Goal: Task Accomplishment & Management: Use online tool/utility

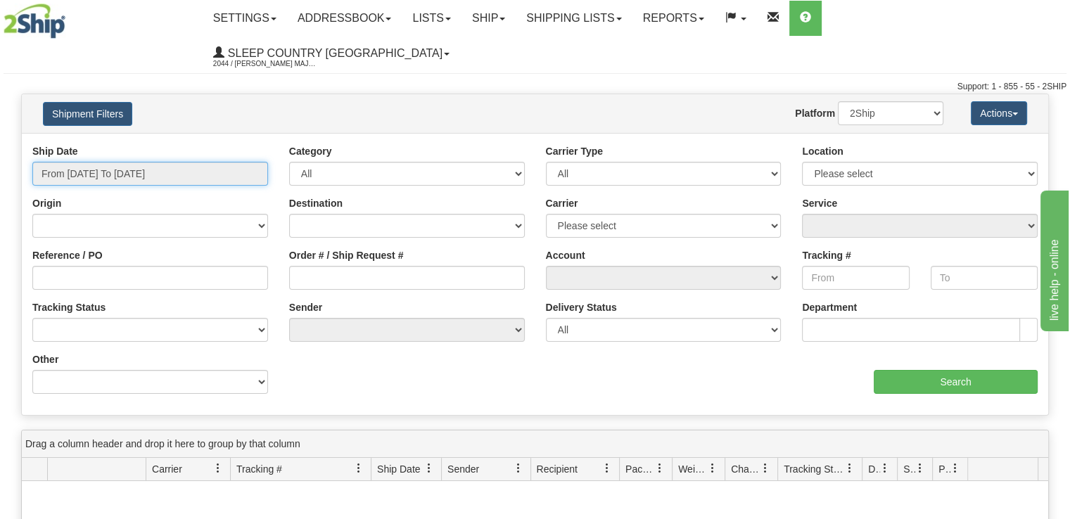
click at [205, 162] on input "From [DATE] To [DATE]" at bounding box center [150, 174] width 236 height 24
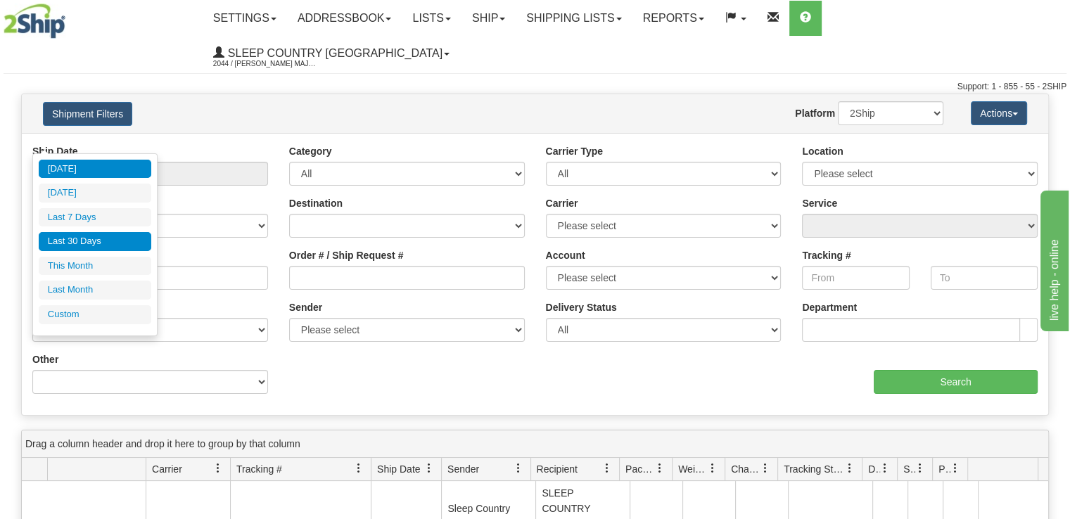
click at [124, 246] on li "Last 30 Days" at bounding box center [95, 241] width 113 height 19
type input "From 09/04/2025 To 10/03/2025"
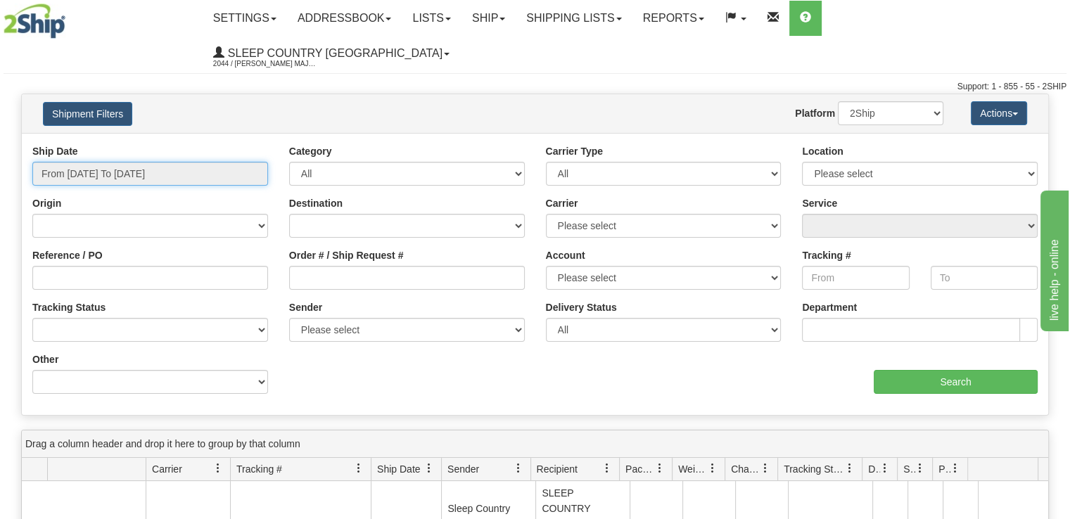
click at [134, 162] on input "From 09/04/2025 To 10/03/2025" at bounding box center [150, 174] width 236 height 24
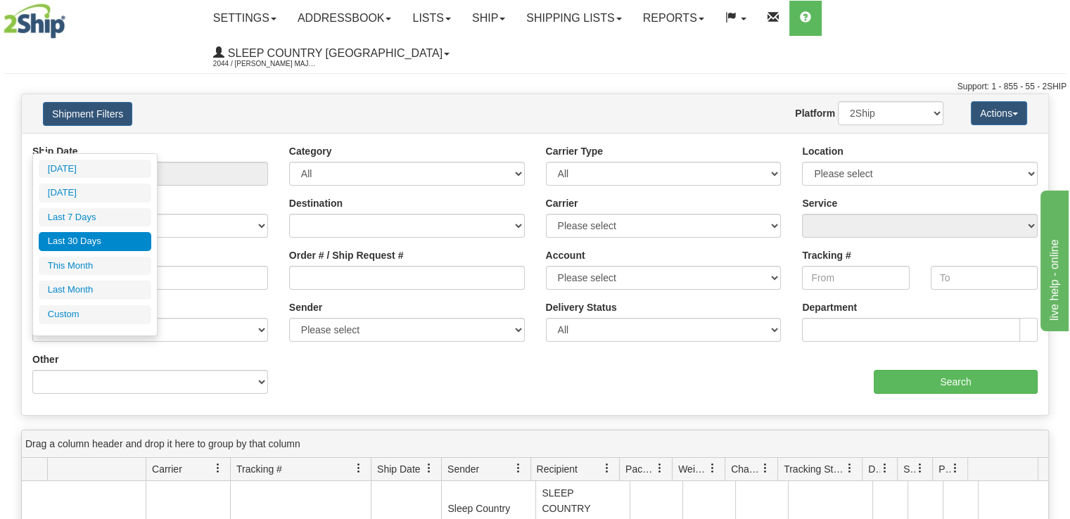
click at [117, 241] on li "Last 30 Days" at bounding box center [95, 241] width 113 height 19
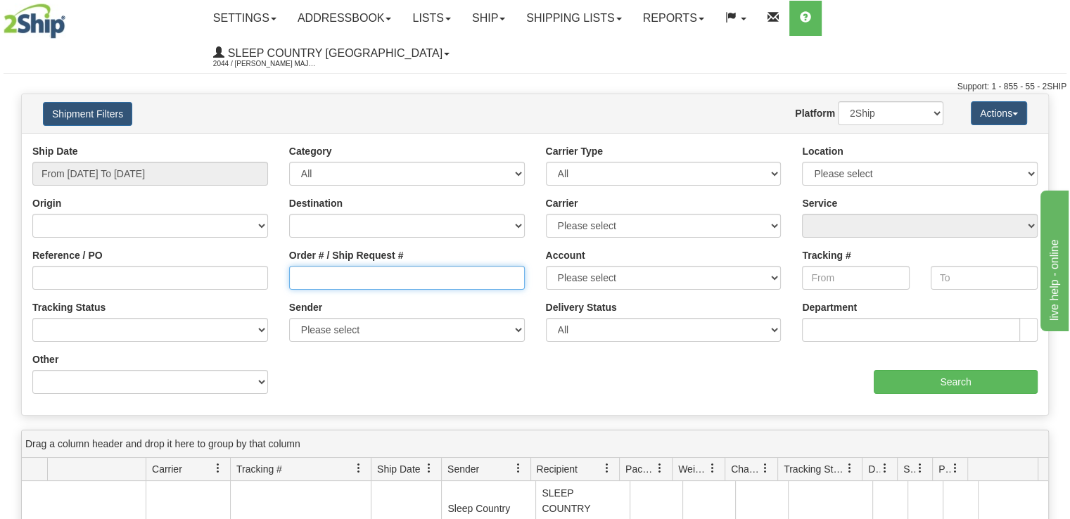
click at [428, 266] on input "Order # / Ship Request #" at bounding box center [407, 278] width 236 height 24
paste input "9000I094858"
type input "9000I094858"
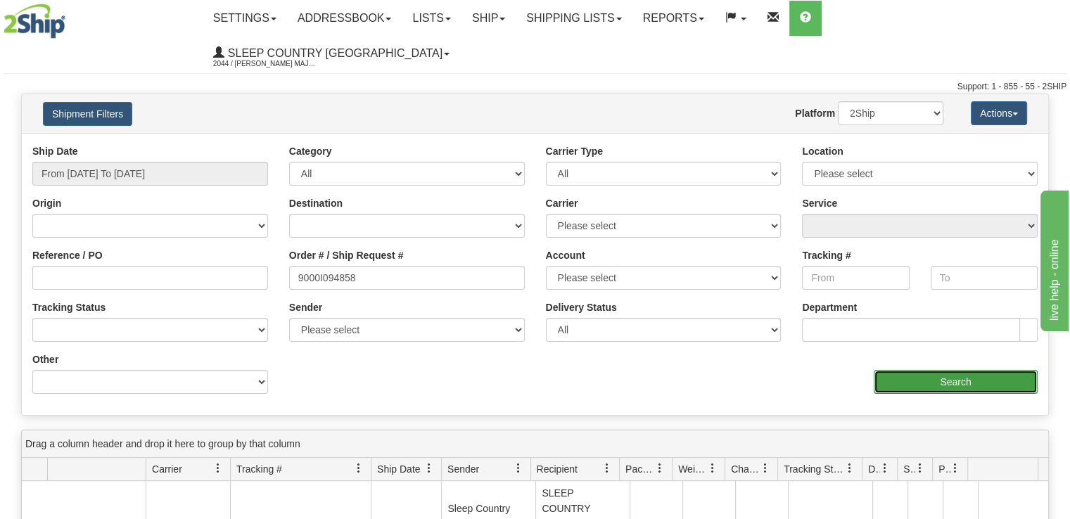
click at [909, 370] on input "Search" at bounding box center [956, 382] width 164 height 24
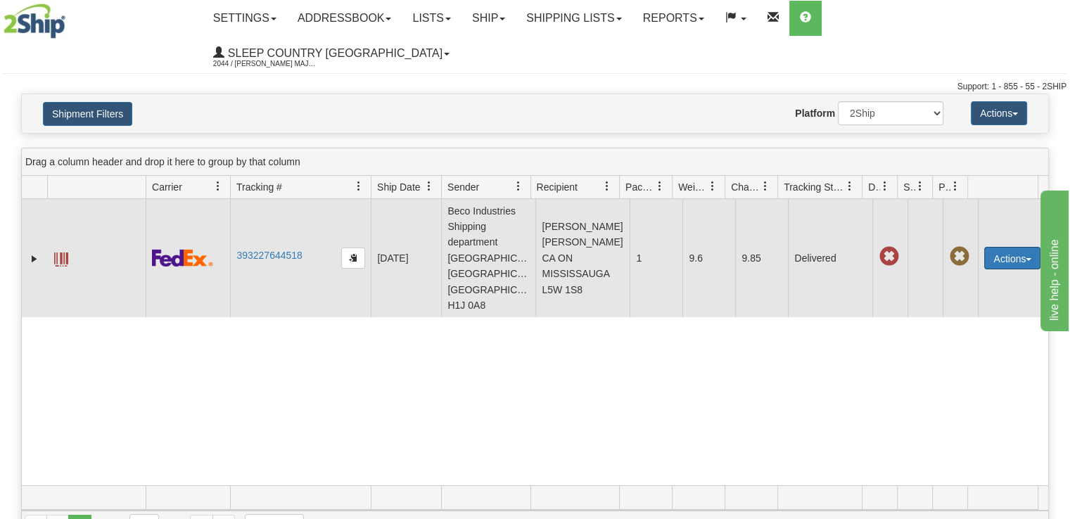
click at [1017, 247] on button "Actions" at bounding box center [1012, 258] width 56 height 23
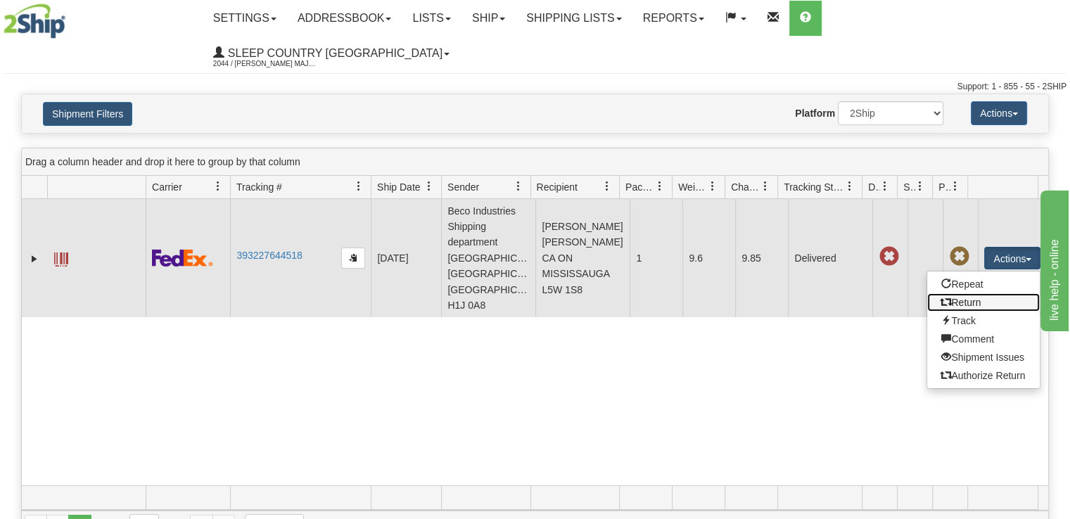
click at [983, 293] on link "Return" at bounding box center [983, 302] width 113 height 18
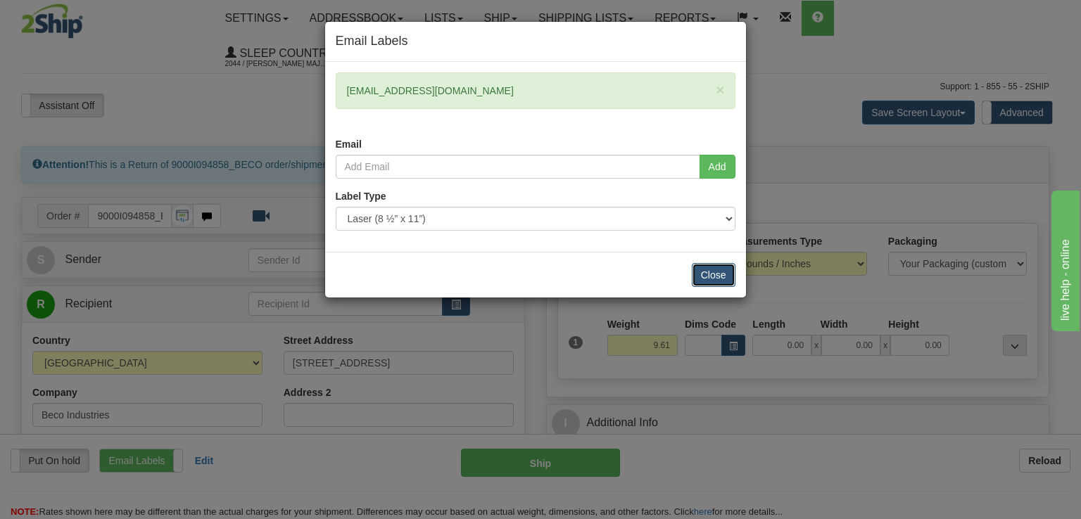
click at [716, 268] on button "Close" at bounding box center [714, 275] width 44 height 24
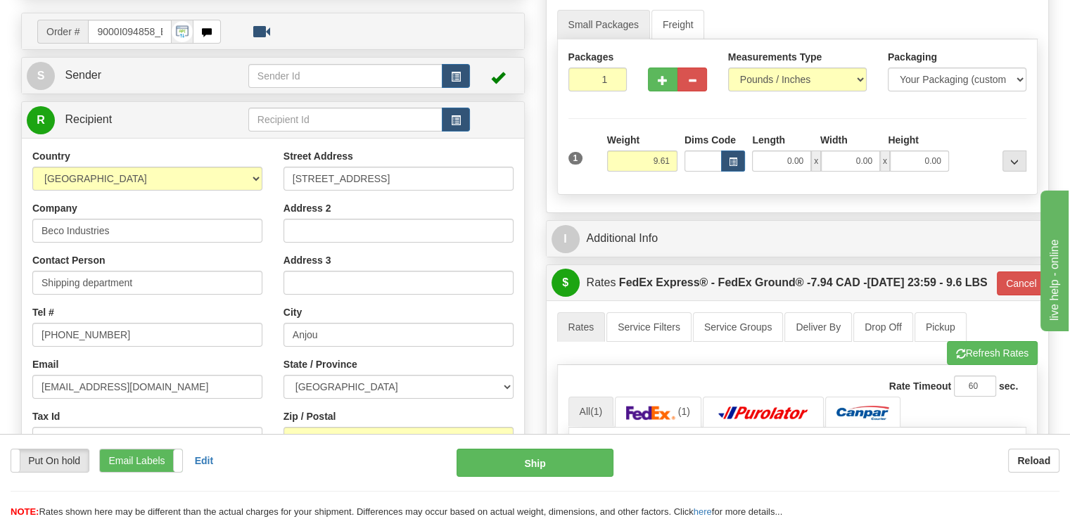
scroll to position [211, 0]
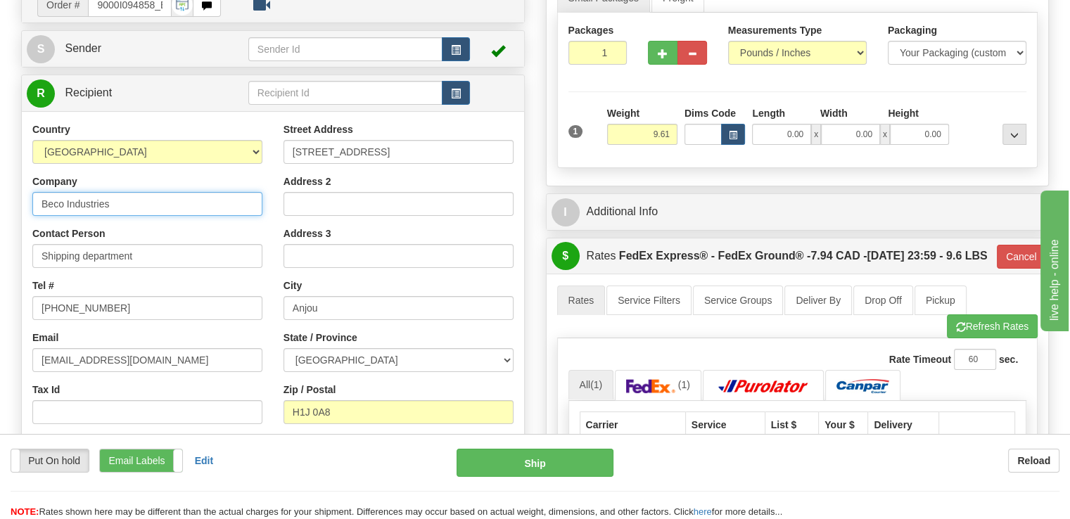
drag, startPoint x: 134, startPoint y: 166, endPoint x: -82, endPoint y: 128, distance: 219.4
click at [0, 128] on html "Training Course Close Toggle navigation Settings Shipping Preferences New Sende…" at bounding box center [535, 48] width 1070 height 519
type input "Sleep Country"
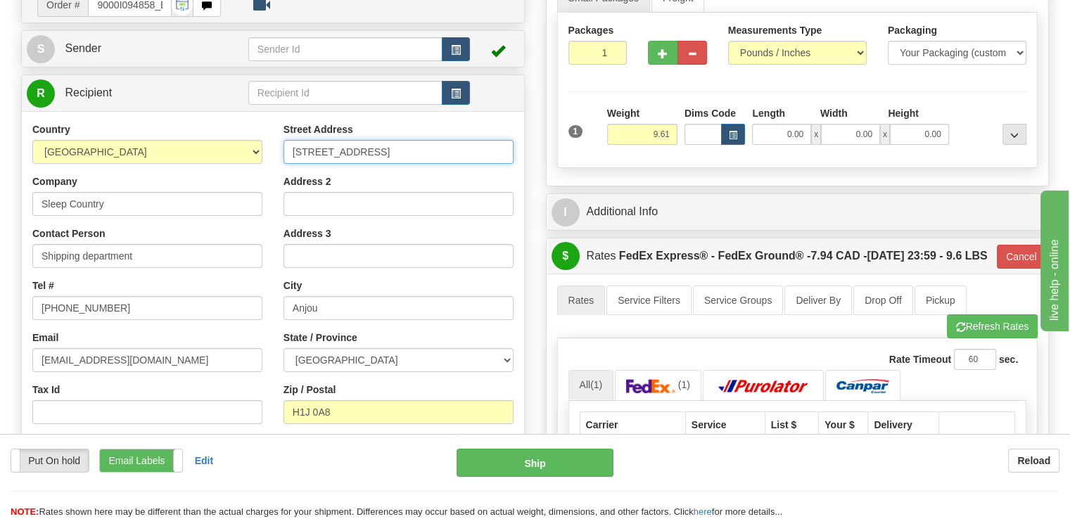
drag, startPoint x: 395, startPoint y: 110, endPoint x: 236, endPoint y: 87, distance: 160.7
click at [236, 111] on div "Country [GEOGRAPHIC_DATA] [GEOGRAPHIC_DATA] [GEOGRAPHIC_DATA] [GEOGRAPHIC_DATA]…" at bounding box center [273, 311] width 502 height 400
drag, startPoint x: 394, startPoint y: 119, endPoint x: 224, endPoint y: 94, distance: 171.4
click at [224, 122] on div "Country [GEOGRAPHIC_DATA] [GEOGRAPHIC_DATA] [GEOGRAPHIC_DATA] [GEOGRAPHIC_DATA]…" at bounding box center [273, 311] width 502 height 379
drag, startPoint x: 383, startPoint y: 120, endPoint x: 113, endPoint y: 63, distance: 276.2
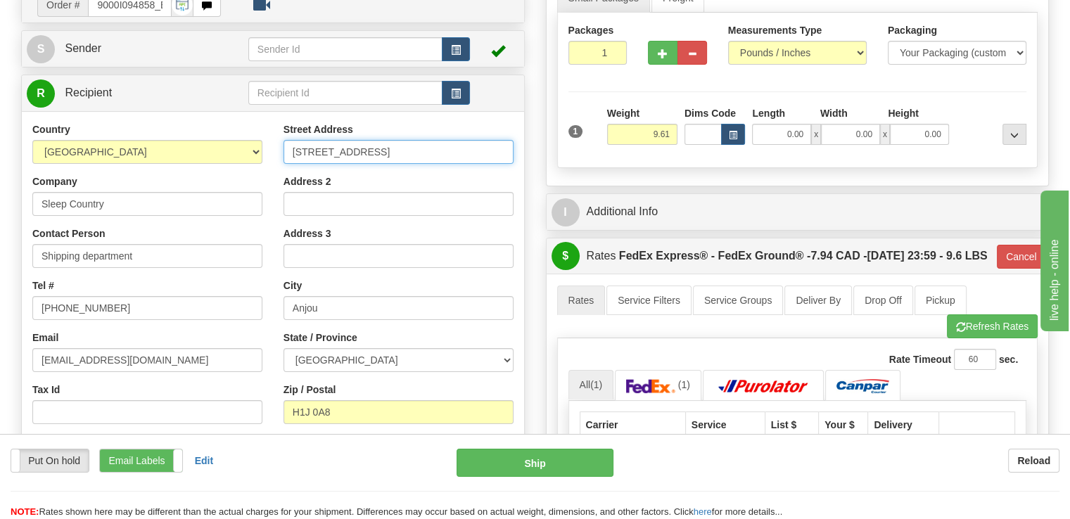
click at [113, 75] on div "R Recipient" at bounding box center [273, 294] width 504 height 438
paste input "[STREET_ADDRESS]"
type input "[STREET_ADDRESS]"
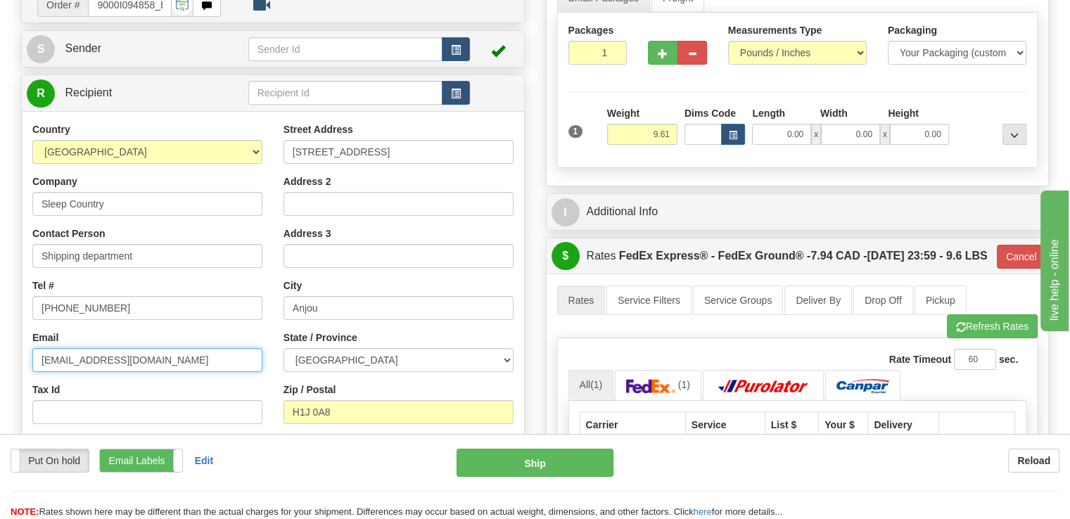
drag, startPoint x: 196, startPoint y: 328, endPoint x: 0, endPoint y: 302, distance: 197.4
click at [0, 302] on div "Toggle navigation Settings Shipping Preferences Fields Preferences New" at bounding box center [535, 366] width 1070 height 1155
type input "[EMAIL_ADDRESS][DOMAIN_NAME]"
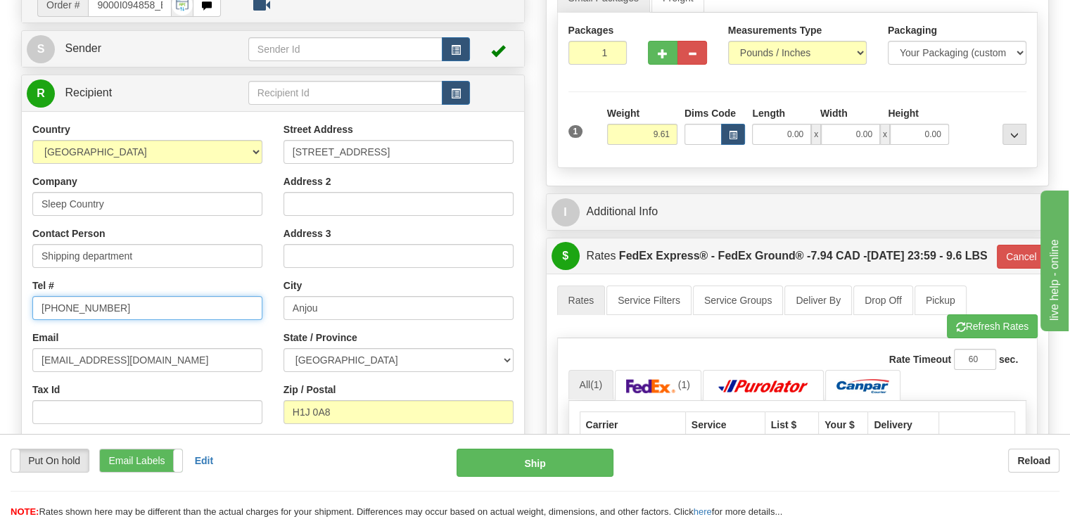
drag, startPoint x: 123, startPoint y: 275, endPoint x: -58, endPoint y: 248, distance: 182.9
click at [0, 248] on html "Training Course Close Toggle navigation Settings Shipping Preferences New Sende…" at bounding box center [535, 48] width 1070 height 519
type input "[PHONE_NUMBER]"
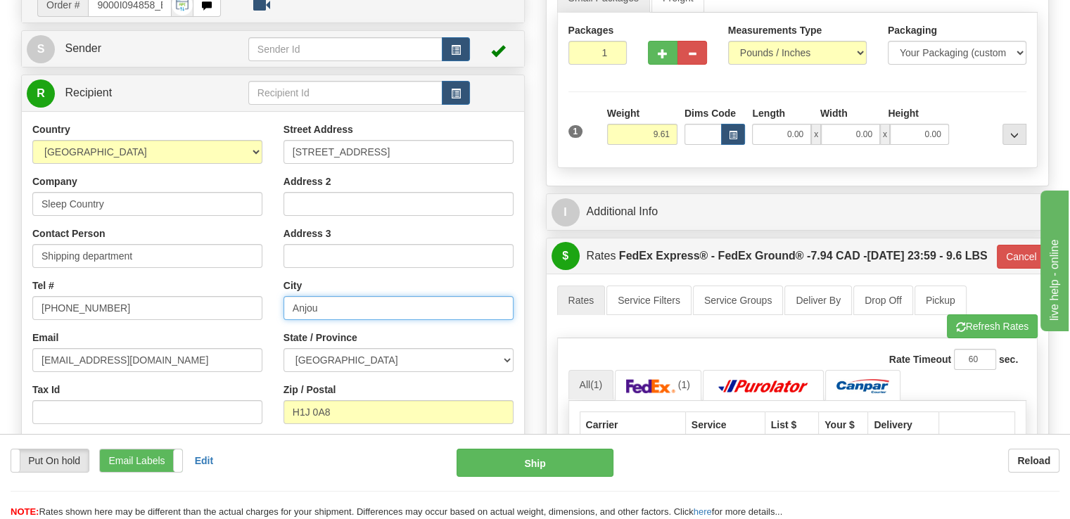
drag, startPoint x: 386, startPoint y: 274, endPoint x: 220, endPoint y: 253, distance: 168.1
click at [220, 253] on div "Country [GEOGRAPHIC_DATA] [GEOGRAPHIC_DATA] [GEOGRAPHIC_DATA] [GEOGRAPHIC_DATA]…" at bounding box center [273, 311] width 502 height 379
type input "[GEOGRAPHIC_DATA]"
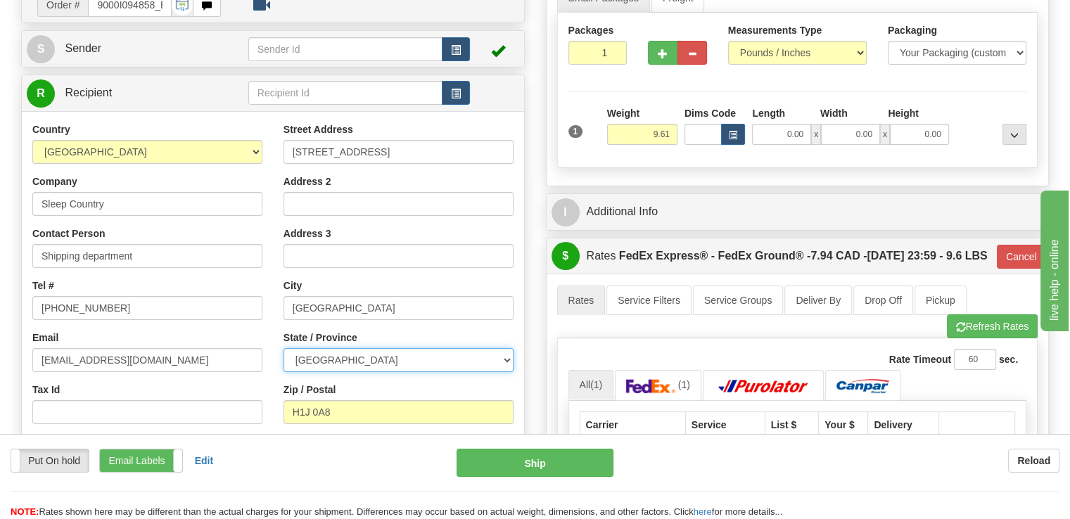
click at [473, 348] on select "[GEOGRAPHIC_DATA] [GEOGRAPHIC_DATA] [GEOGRAPHIC_DATA] [GEOGRAPHIC_DATA] [GEOGRA…" at bounding box center [399, 360] width 230 height 24
select select "ON"
click at [284, 348] on select "[GEOGRAPHIC_DATA] [GEOGRAPHIC_DATA] [GEOGRAPHIC_DATA] [GEOGRAPHIC_DATA] [GEOGRA…" at bounding box center [399, 360] width 230 height 24
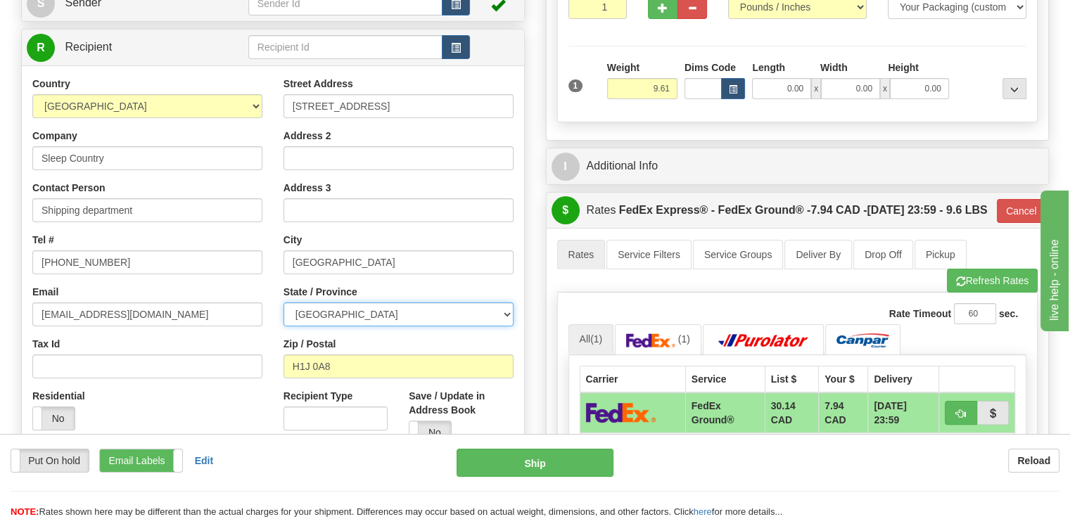
scroll to position [352, 0]
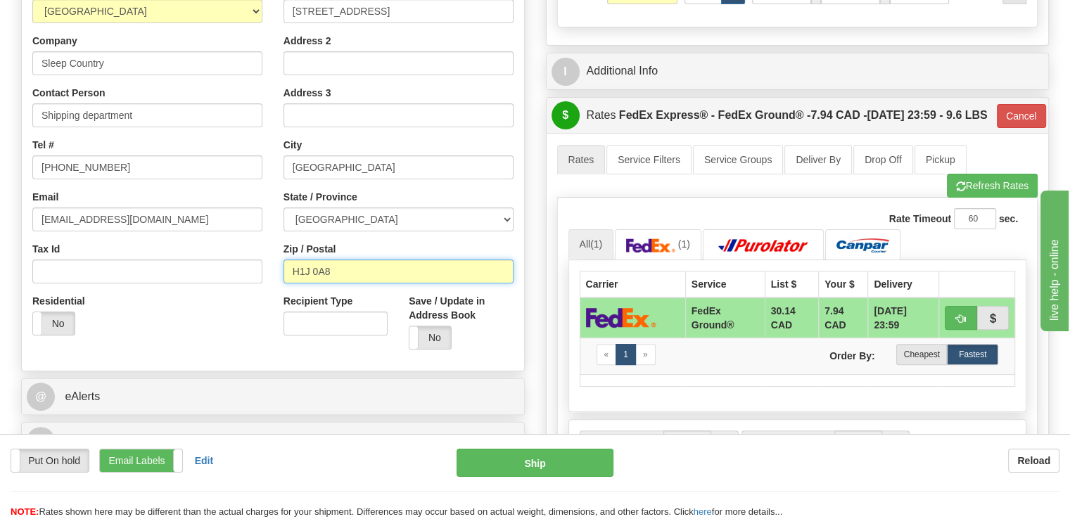
drag, startPoint x: 376, startPoint y: 243, endPoint x: 175, endPoint y: 211, distance: 203.8
click at [175, 211] on div "Country [GEOGRAPHIC_DATA] [GEOGRAPHIC_DATA] [GEOGRAPHIC_DATA] [GEOGRAPHIC_DATA]…" at bounding box center [273, 171] width 502 height 379
paste input "K8N 4Z6"
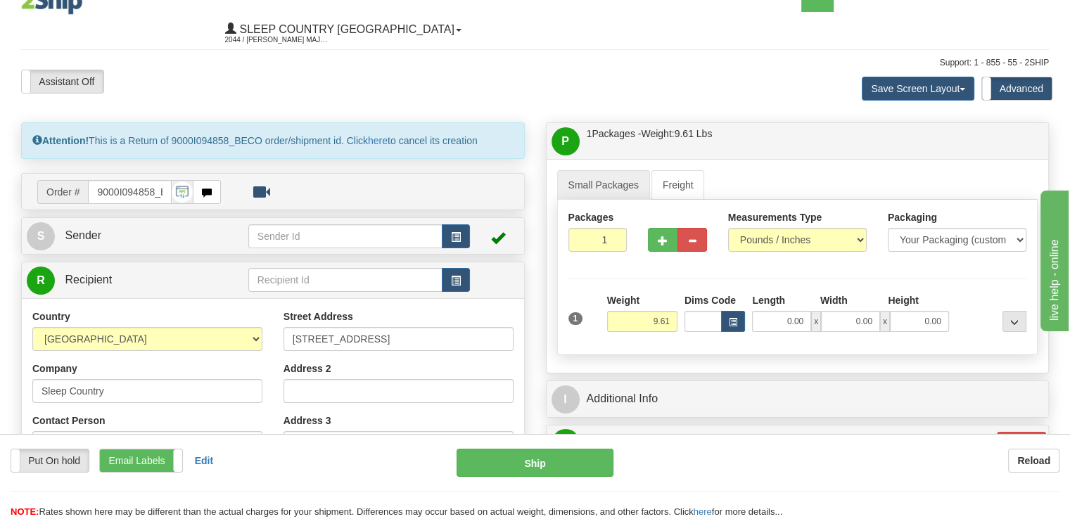
scroll to position [0, 0]
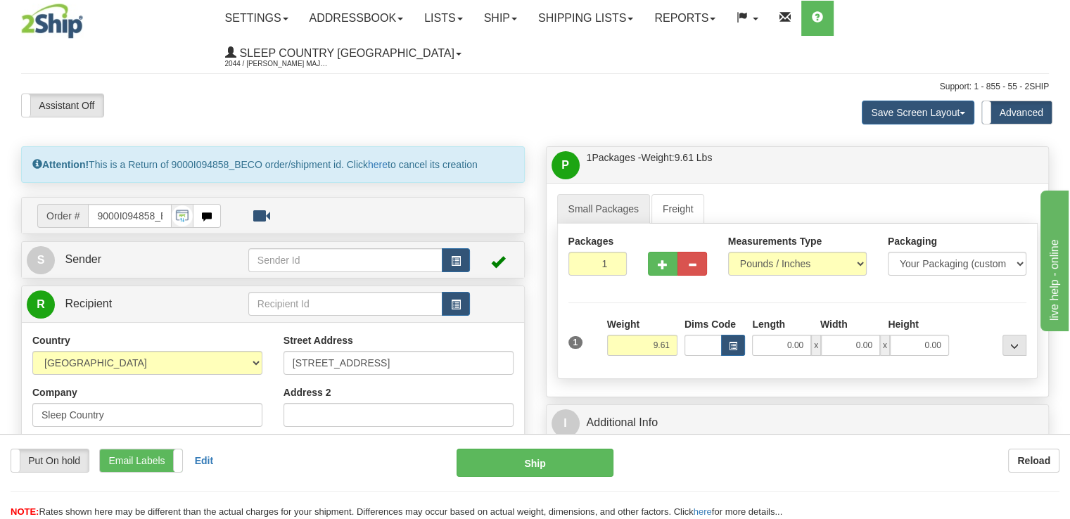
type input "K8N 4Z6"
click at [40, 246] on span "S" at bounding box center [41, 260] width 28 height 28
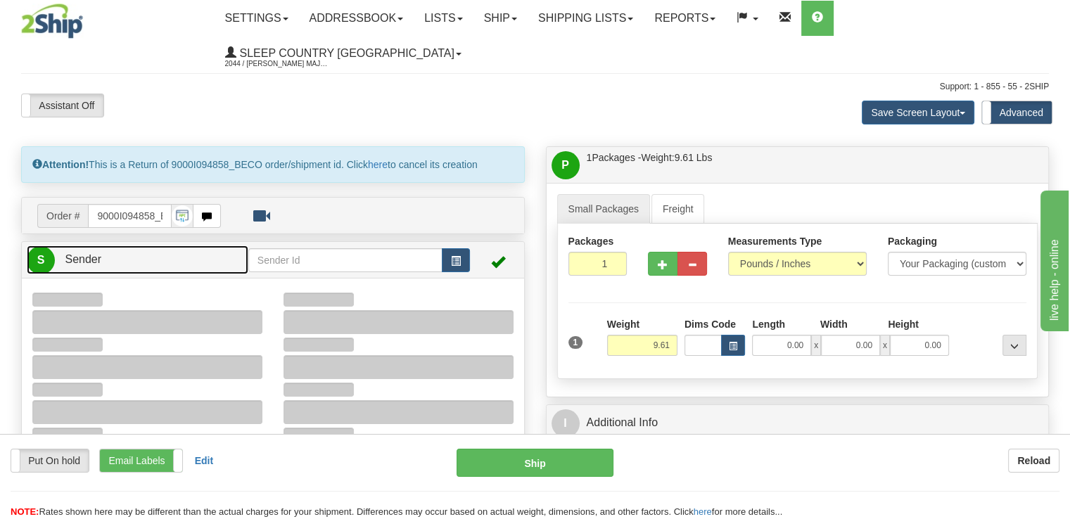
type input "92"
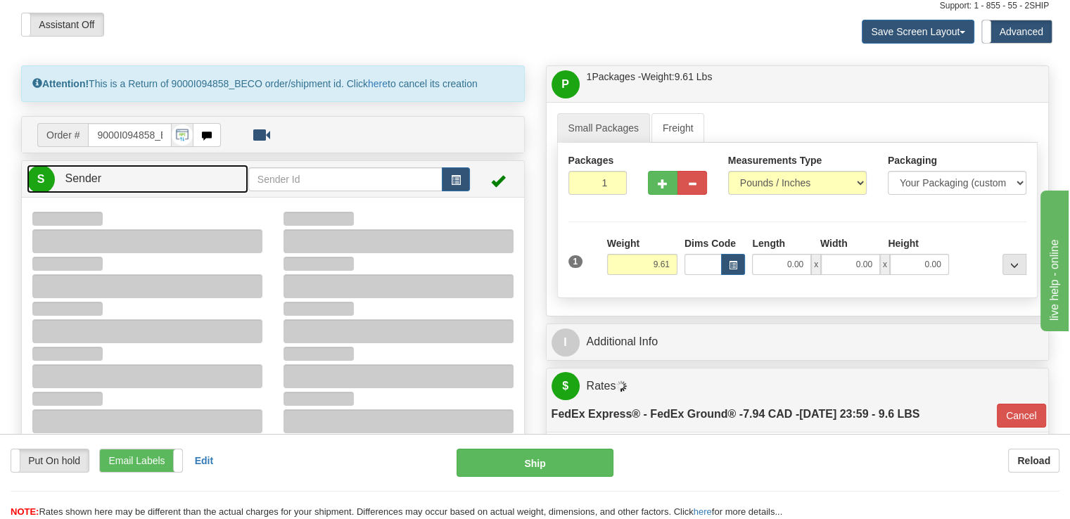
type input "17:39"
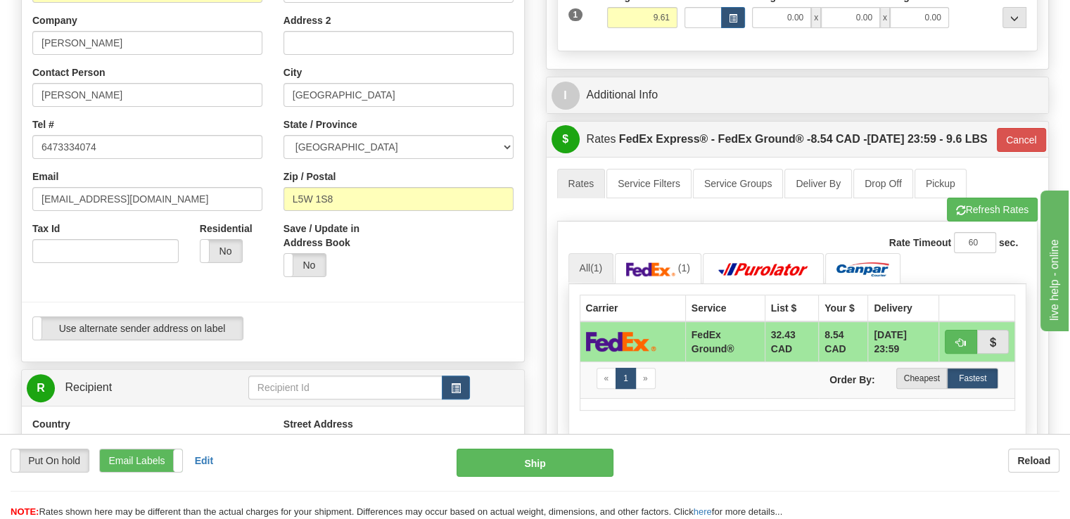
scroll to position [352, 0]
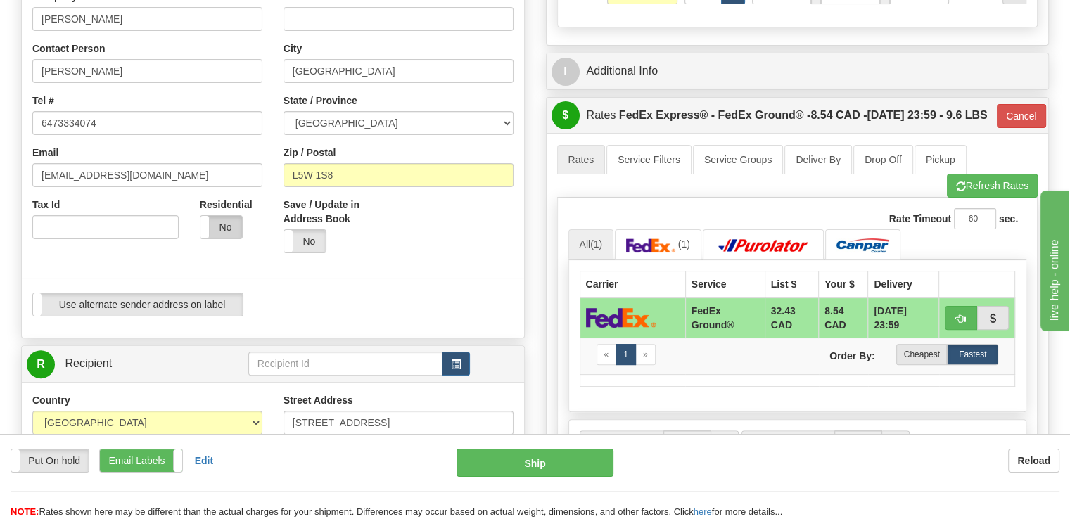
click at [229, 216] on label "No" at bounding box center [222, 227] width 42 height 23
type input "92"
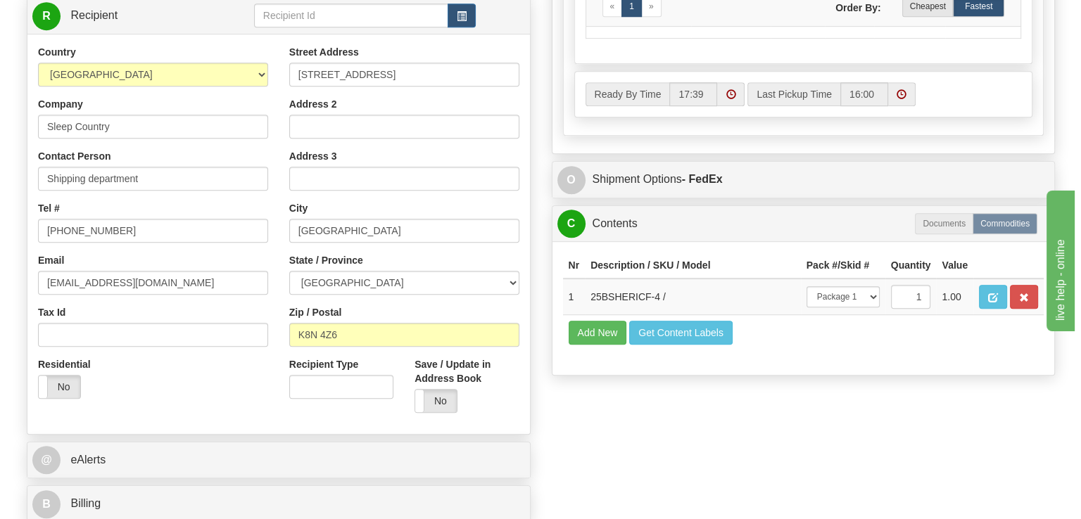
scroll to position [844, 0]
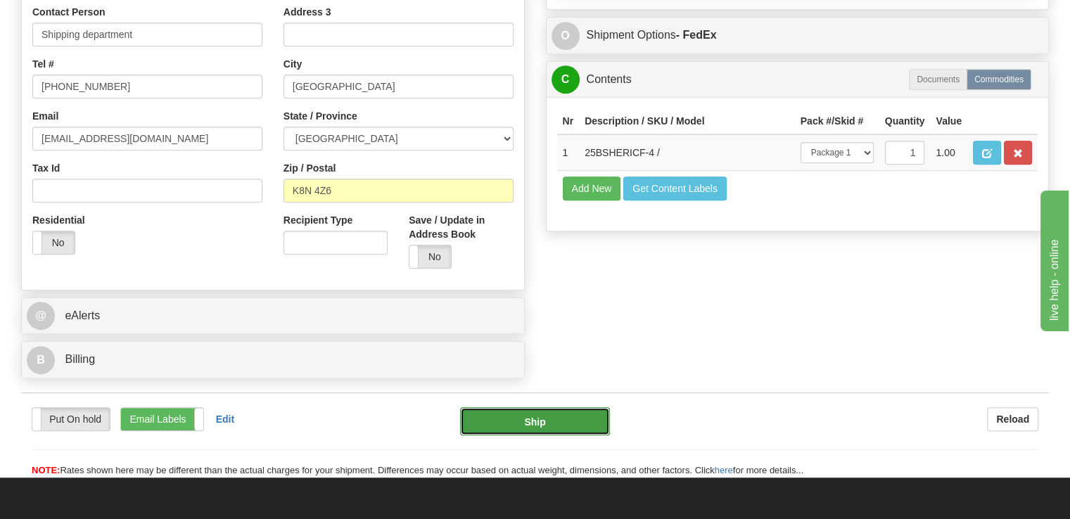
click at [569, 407] on button "Ship" at bounding box center [535, 421] width 151 height 28
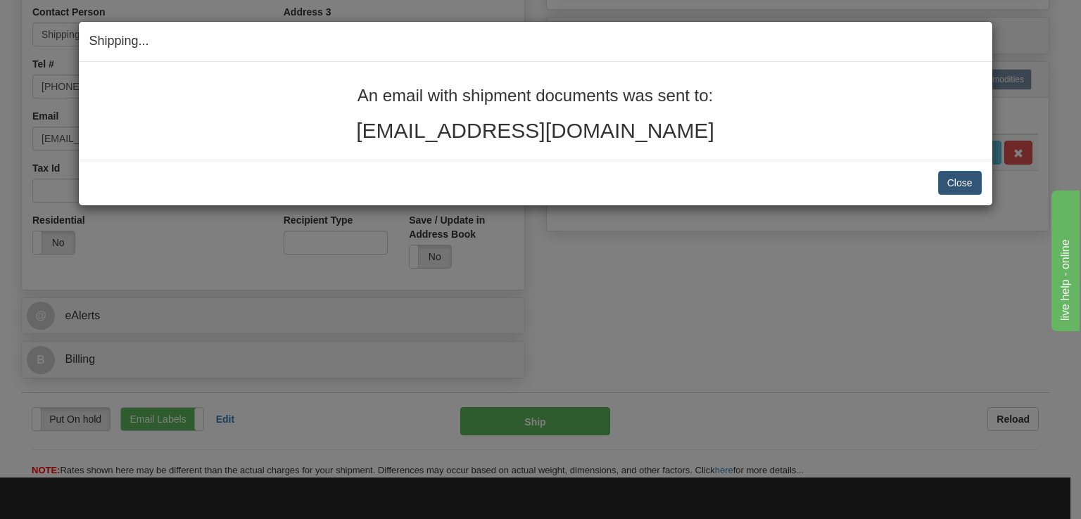
drag, startPoint x: 676, startPoint y: 136, endPoint x: 343, endPoint y: 97, distance: 335.1
click at [351, 99] on div "An email with shipment documents was sent to: [EMAIL_ADDRESS][DOMAIN_NAME]" at bounding box center [535, 115] width 892 height 56
copy div "An email with shipment documents was sent to: [EMAIL_ADDRESS][DOMAIN_NAME]"
click at [956, 173] on button "Close" at bounding box center [960, 183] width 44 height 24
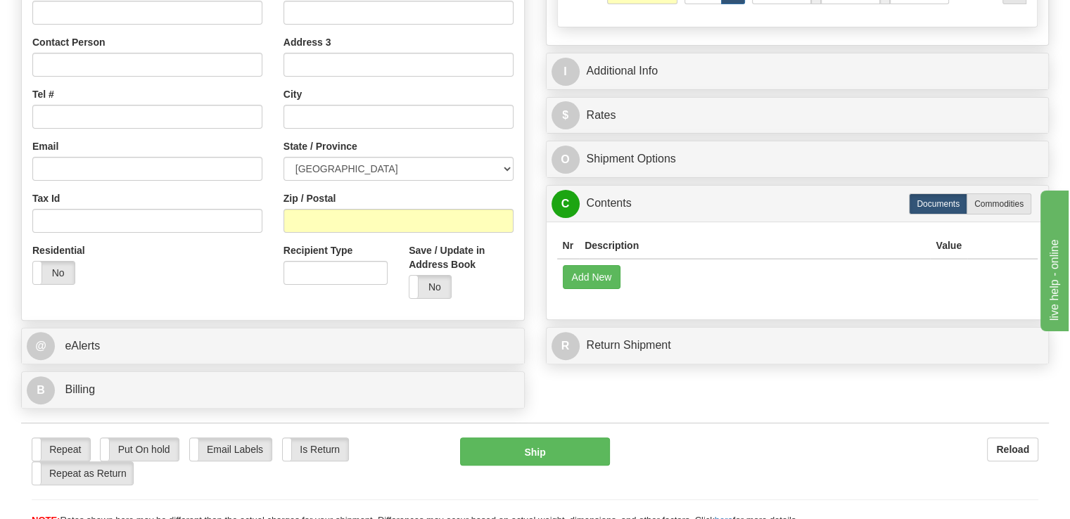
scroll to position [619, 0]
